Goal: Feedback & Contribution: Submit feedback/report problem

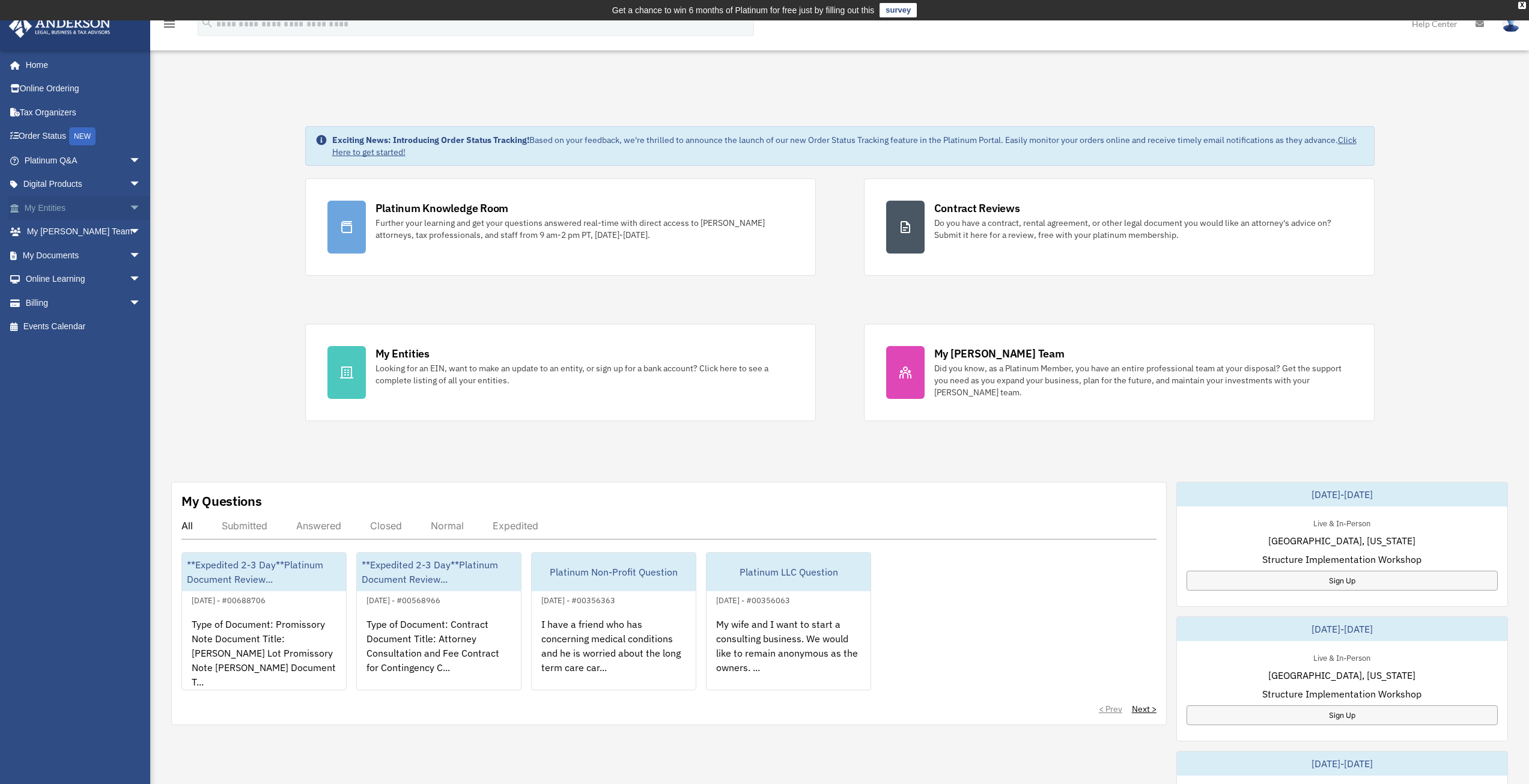
click at [129, 215] on span "arrow_drop_down" at bounding box center [141, 208] width 24 height 24
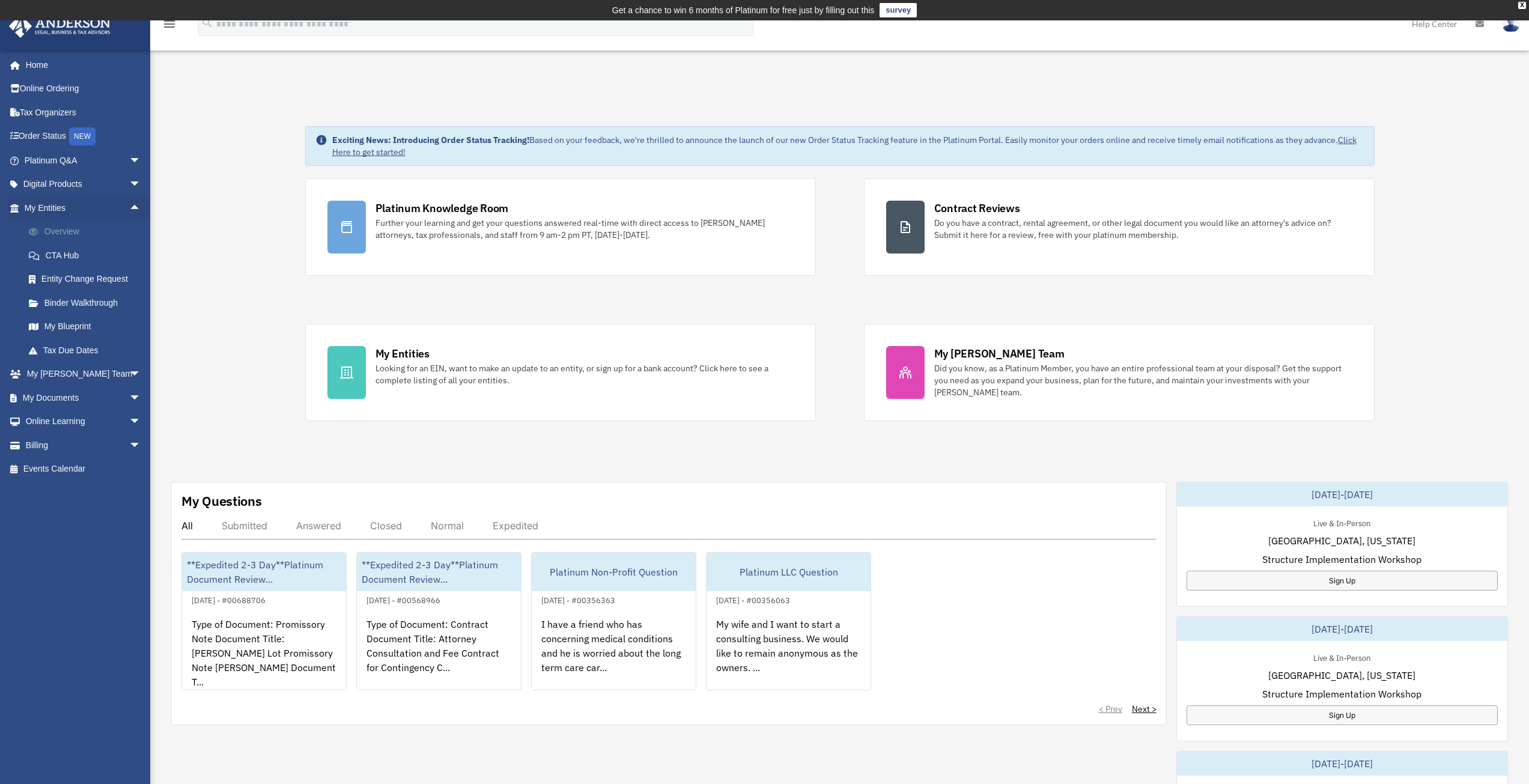
click at [66, 227] on link "Overview" at bounding box center [88, 232] width 142 height 24
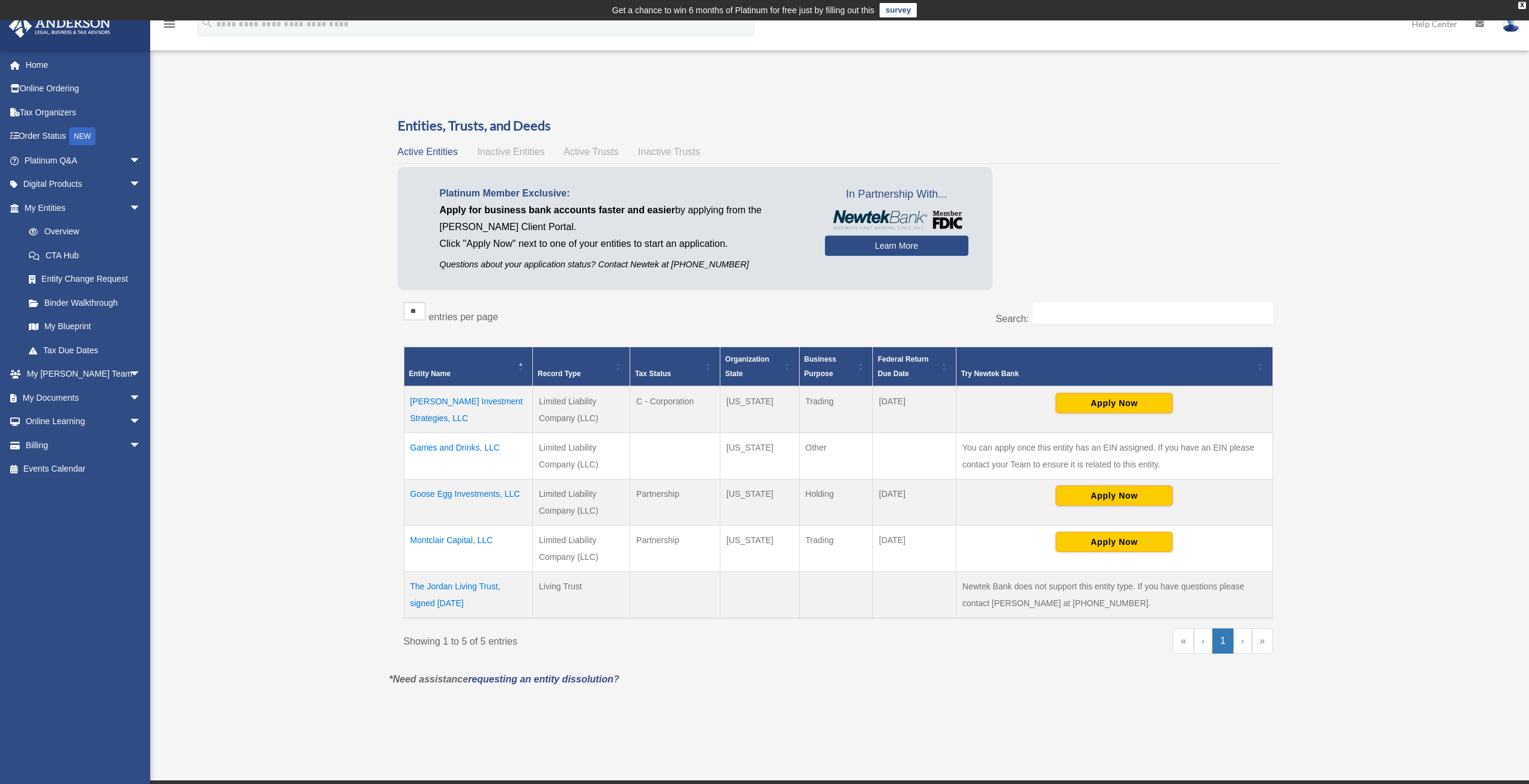
click at [460, 495] on td "Goose Egg Investments, LLC" at bounding box center [468, 502] width 129 height 46
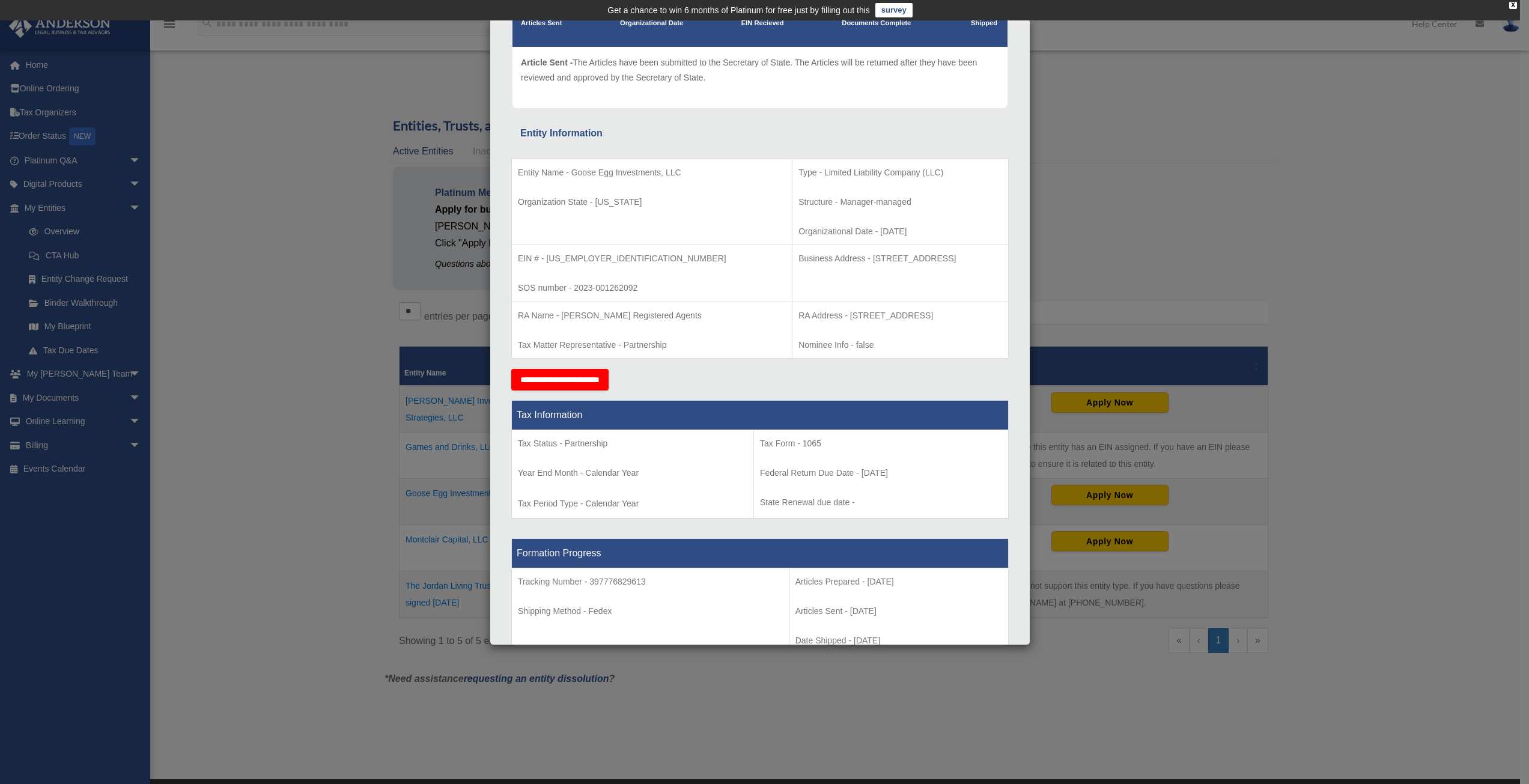
scroll to position [120, 0]
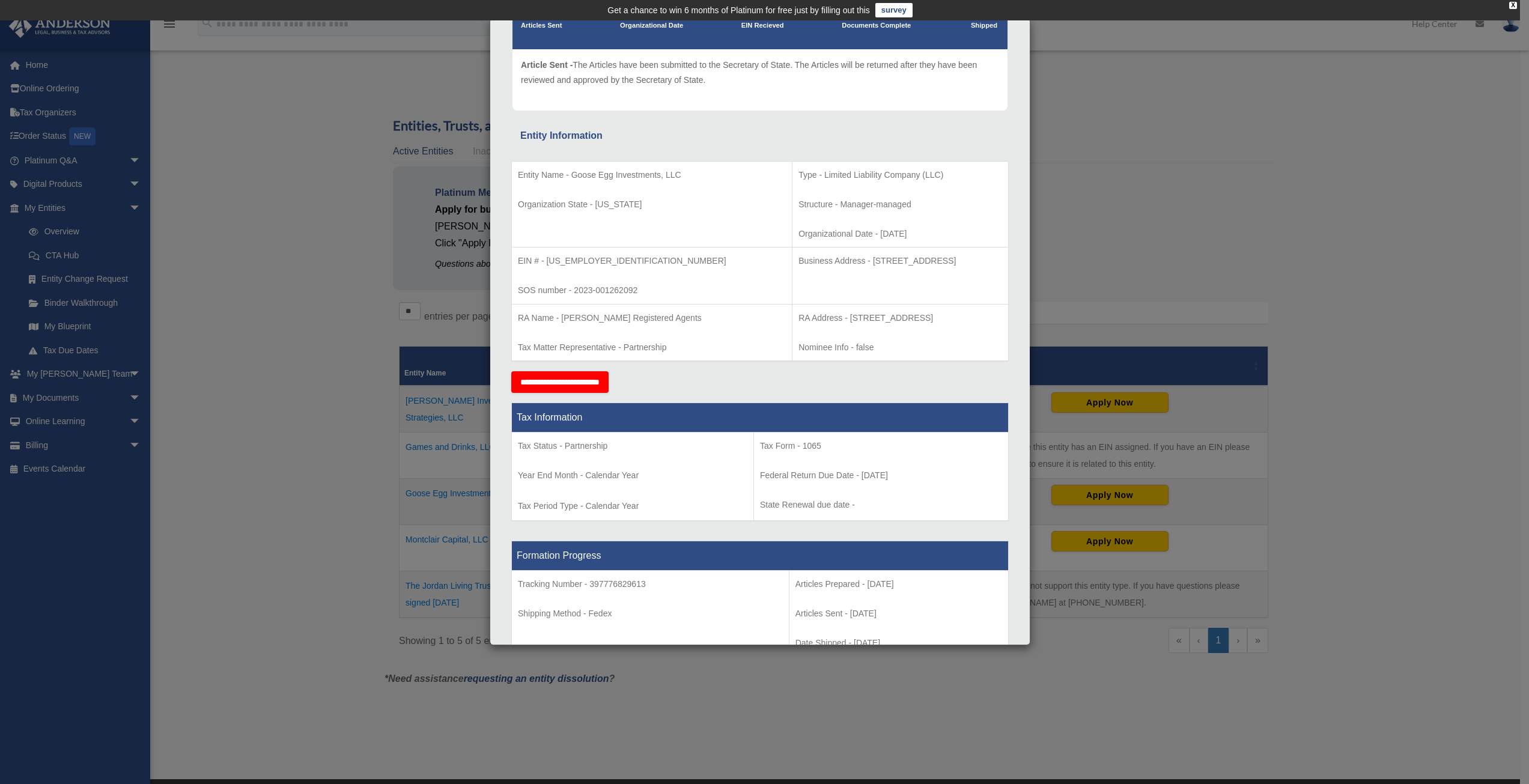
click at [310, 308] on div "Details × Articles Sent Organizational Date" at bounding box center [764, 392] width 1529 height 784
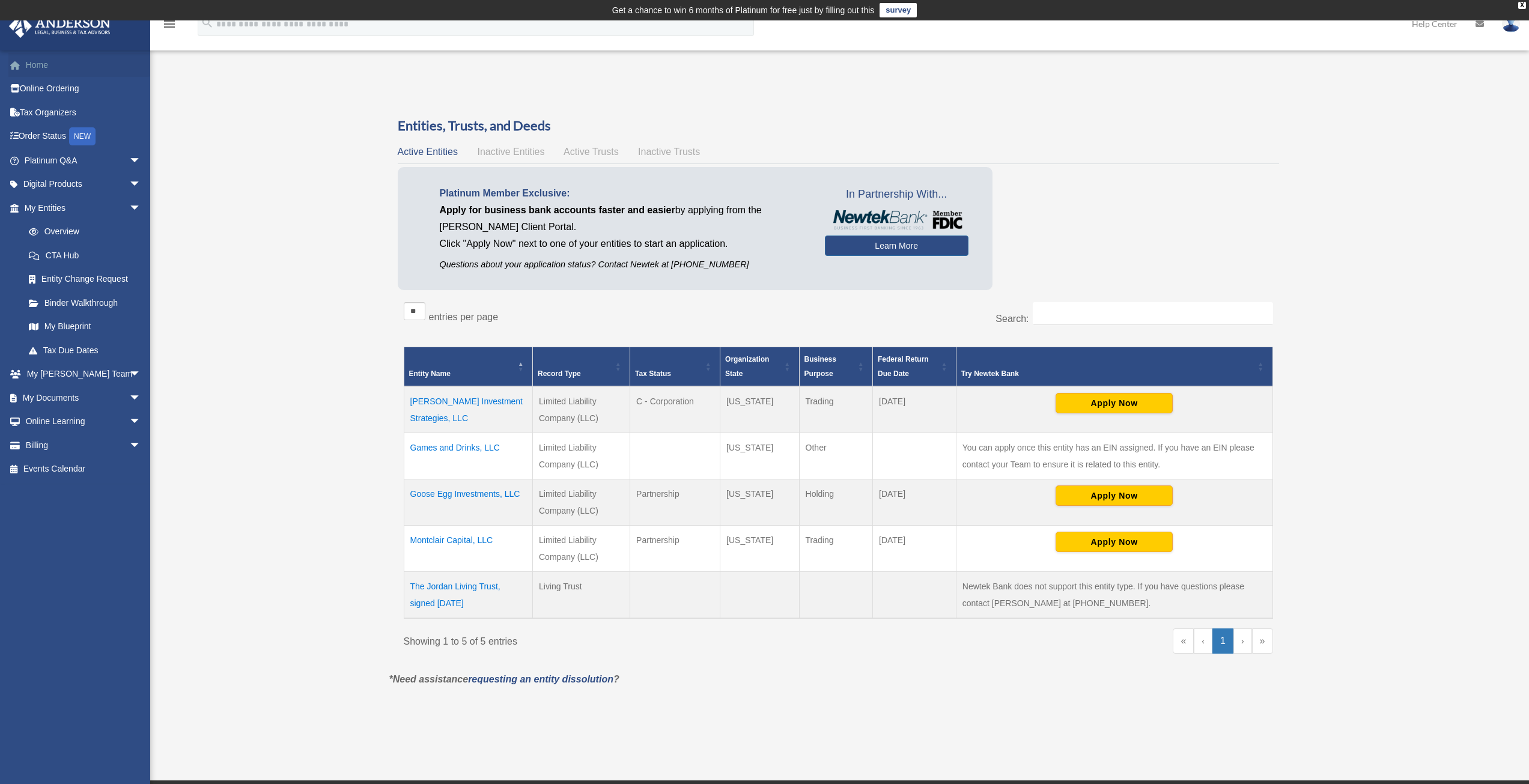
click at [57, 60] on link "Home" at bounding box center [84, 65] width 151 height 24
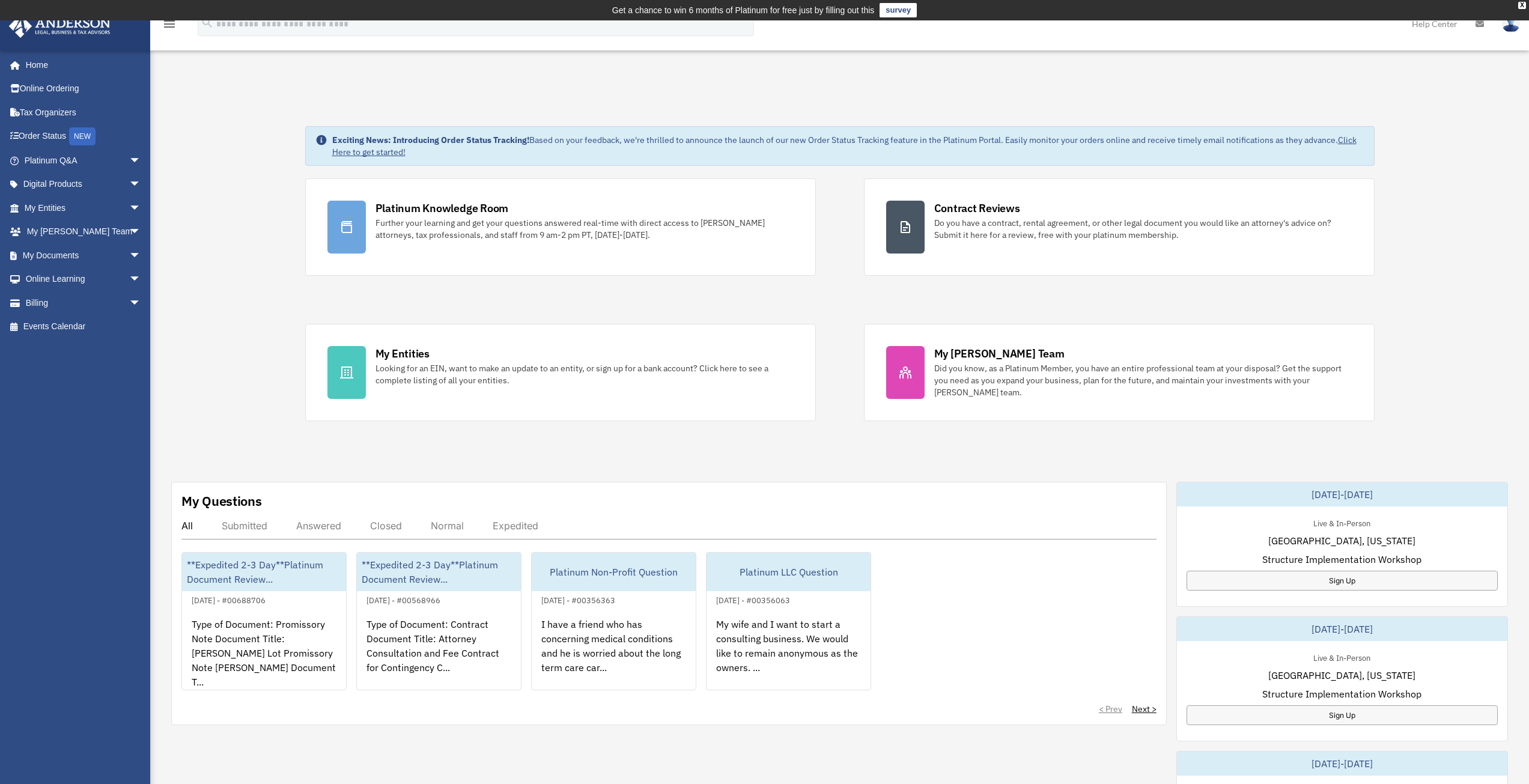
click at [888, 19] on div "survey" at bounding box center [896, 10] width 40 height 21
click at [890, 10] on link "survey" at bounding box center [898, 9] width 38 height 14
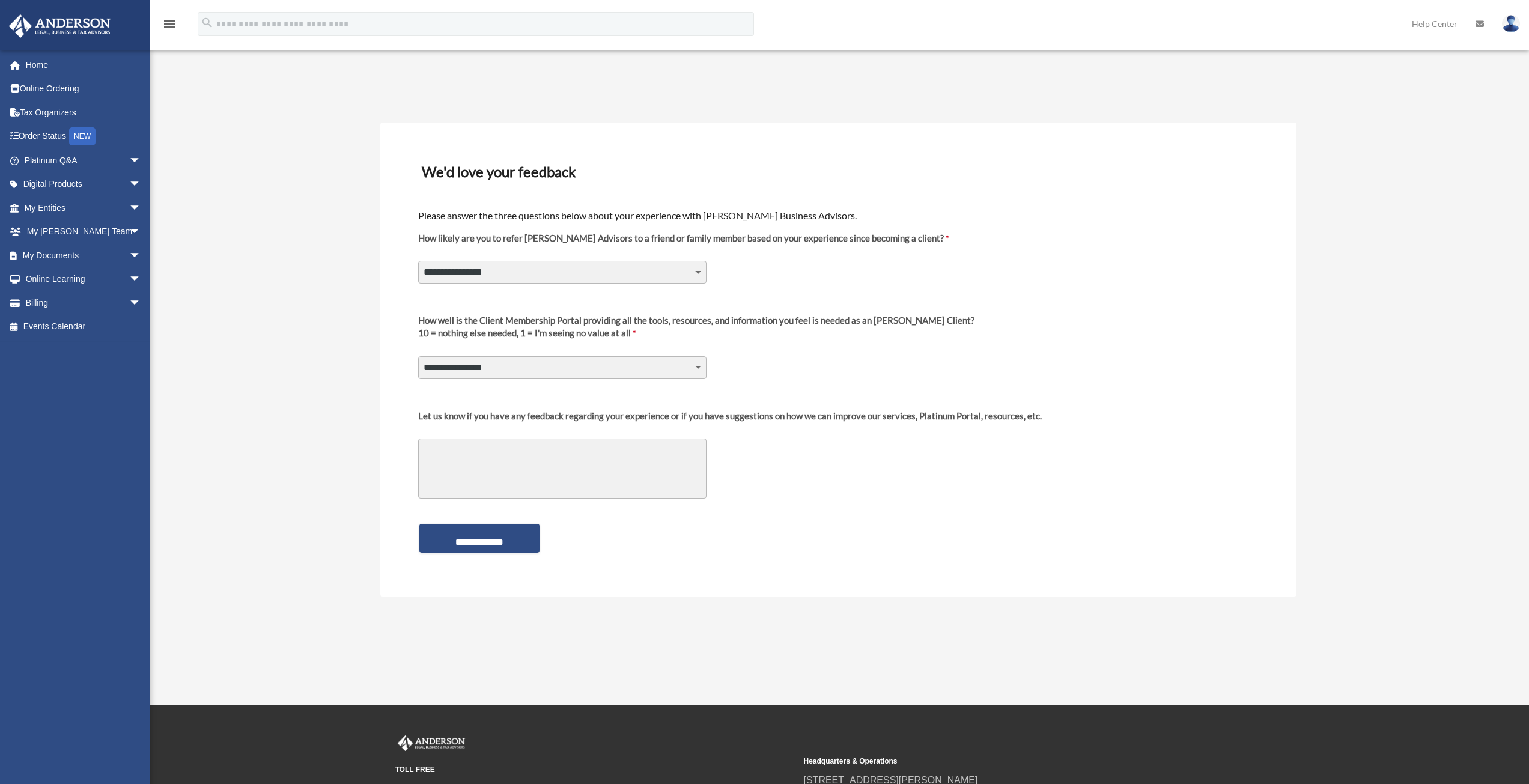
click at [668, 273] on select "**********" at bounding box center [562, 272] width 288 height 23
select select "********"
click at [418, 261] on select "**********" at bounding box center [562, 272] width 288 height 23
click at [1511, 24] on img at bounding box center [1510, 24] width 18 height 18
click at [1443, 51] on link "[EMAIL_ADDRESS][DOMAIN_NAME]" at bounding box center [1455, 62] width 129 height 36
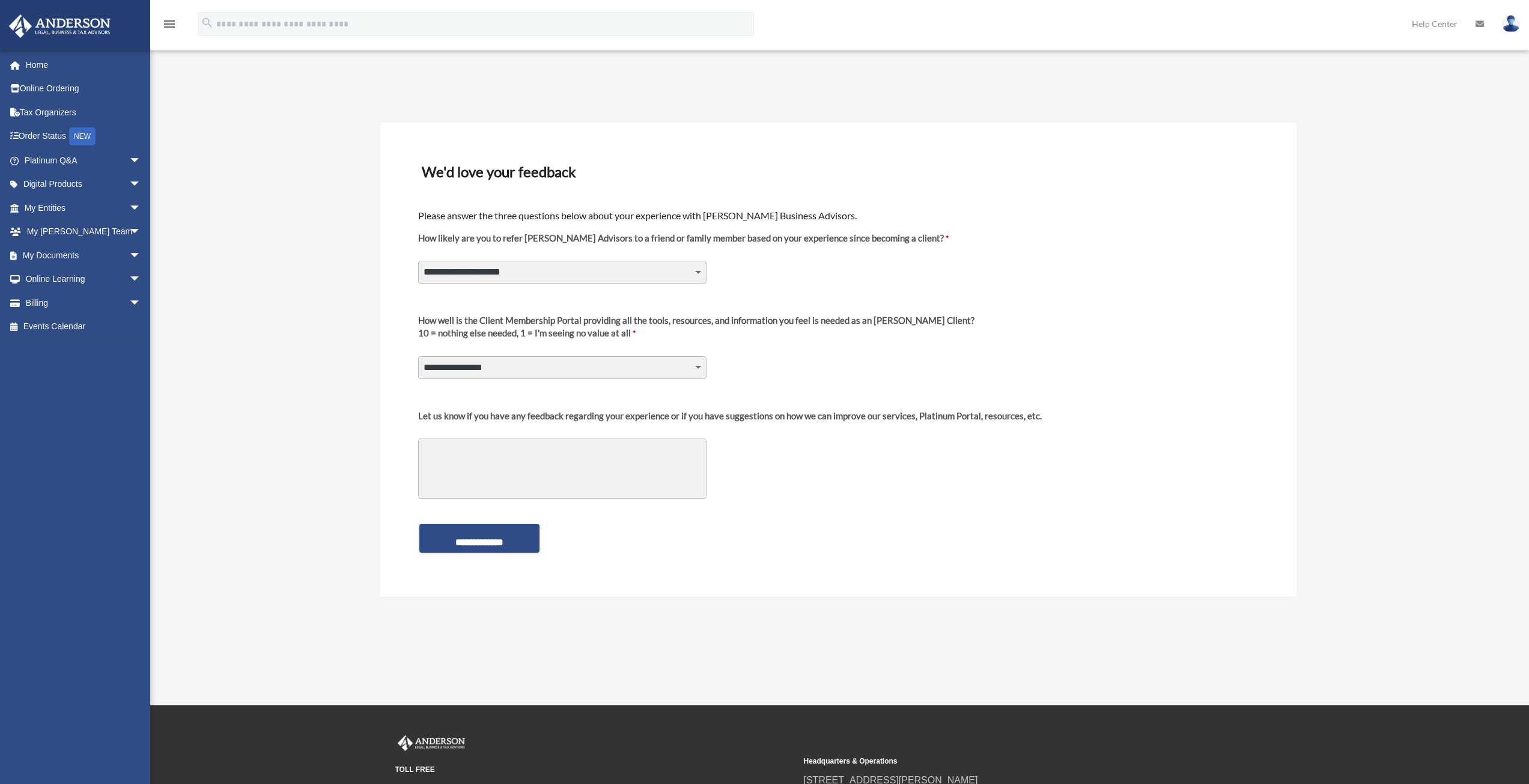
drag, startPoint x: 1443, startPoint y: 51, endPoint x: 1477, endPoint y: 39, distance: 36.1
click at [1443, 51] on div "Platinum Survey emailj3@gmail.com Sign Out emailj3@gmail.com Home Online Orderi…" at bounding box center [764, 352] width 1529 height 705
click at [1505, 23] on img at bounding box center [1510, 24] width 18 height 18
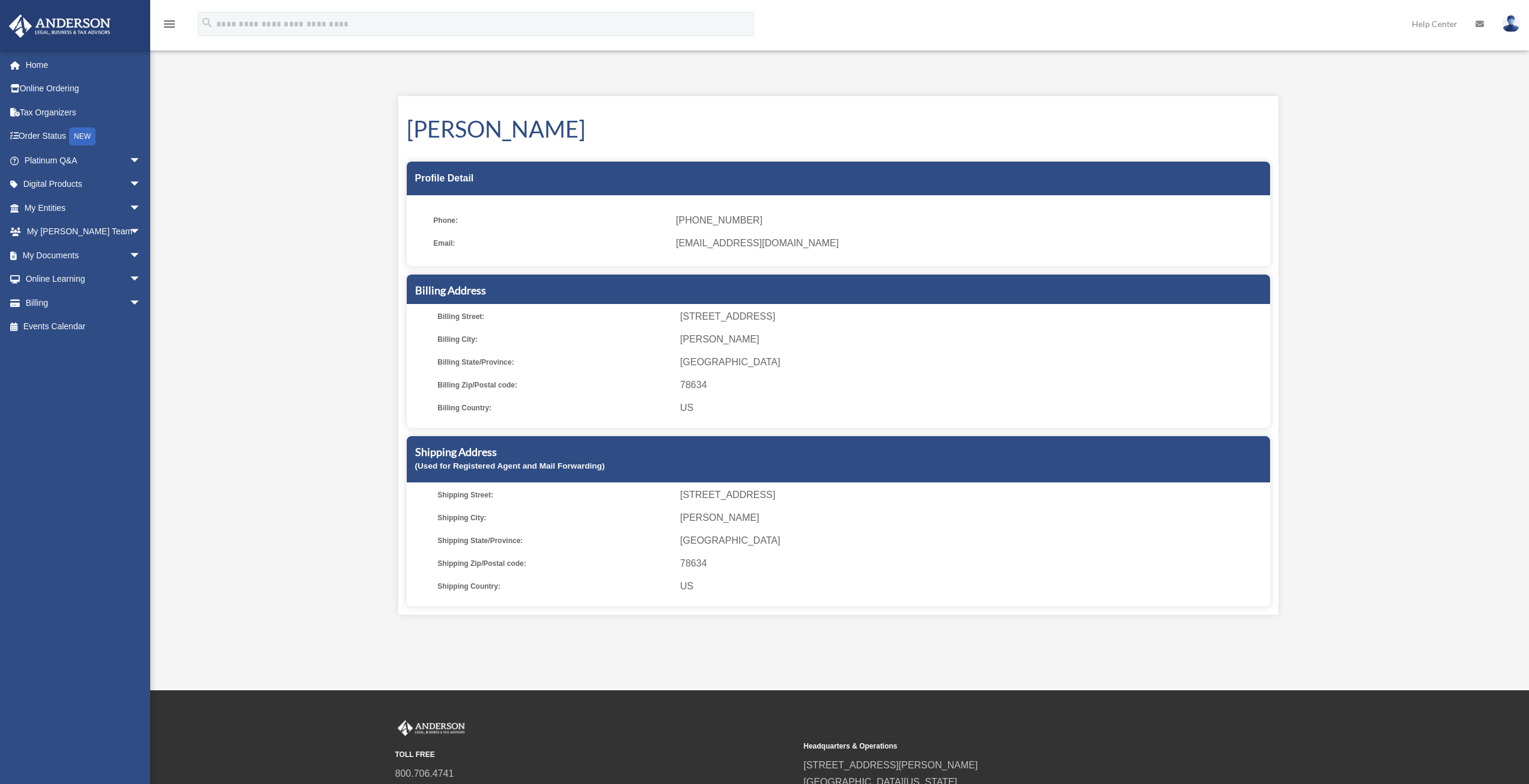
click at [1511, 26] on img at bounding box center [1510, 24] width 18 height 18
click at [1302, 101] on link "Logout" at bounding box center [1330, 104] width 121 height 24
